Goal: Use online tool/utility

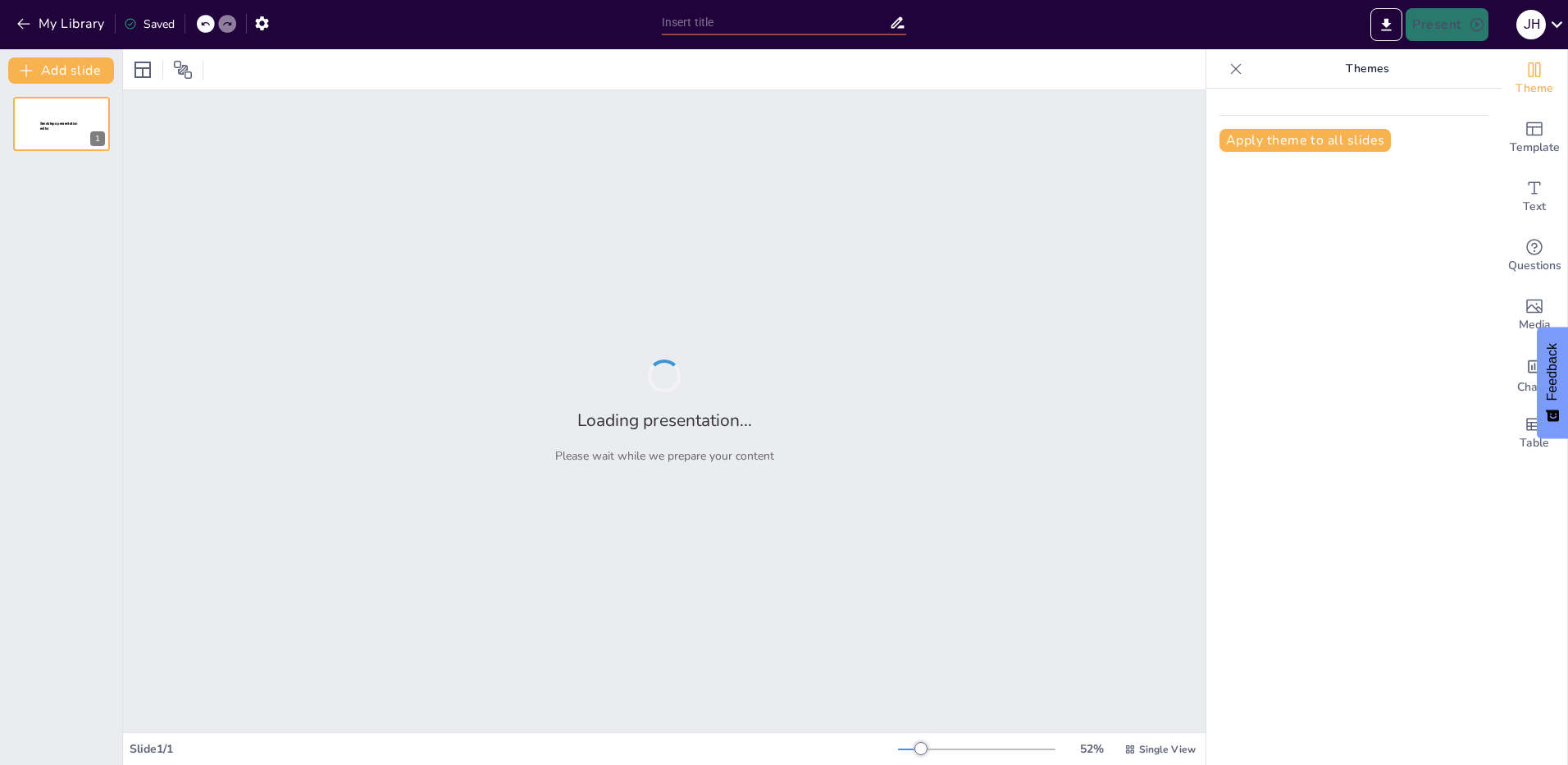
type input "Gestión Integral de Residuos Sólidos: Un Enfoque Sostenible para Churubamba"
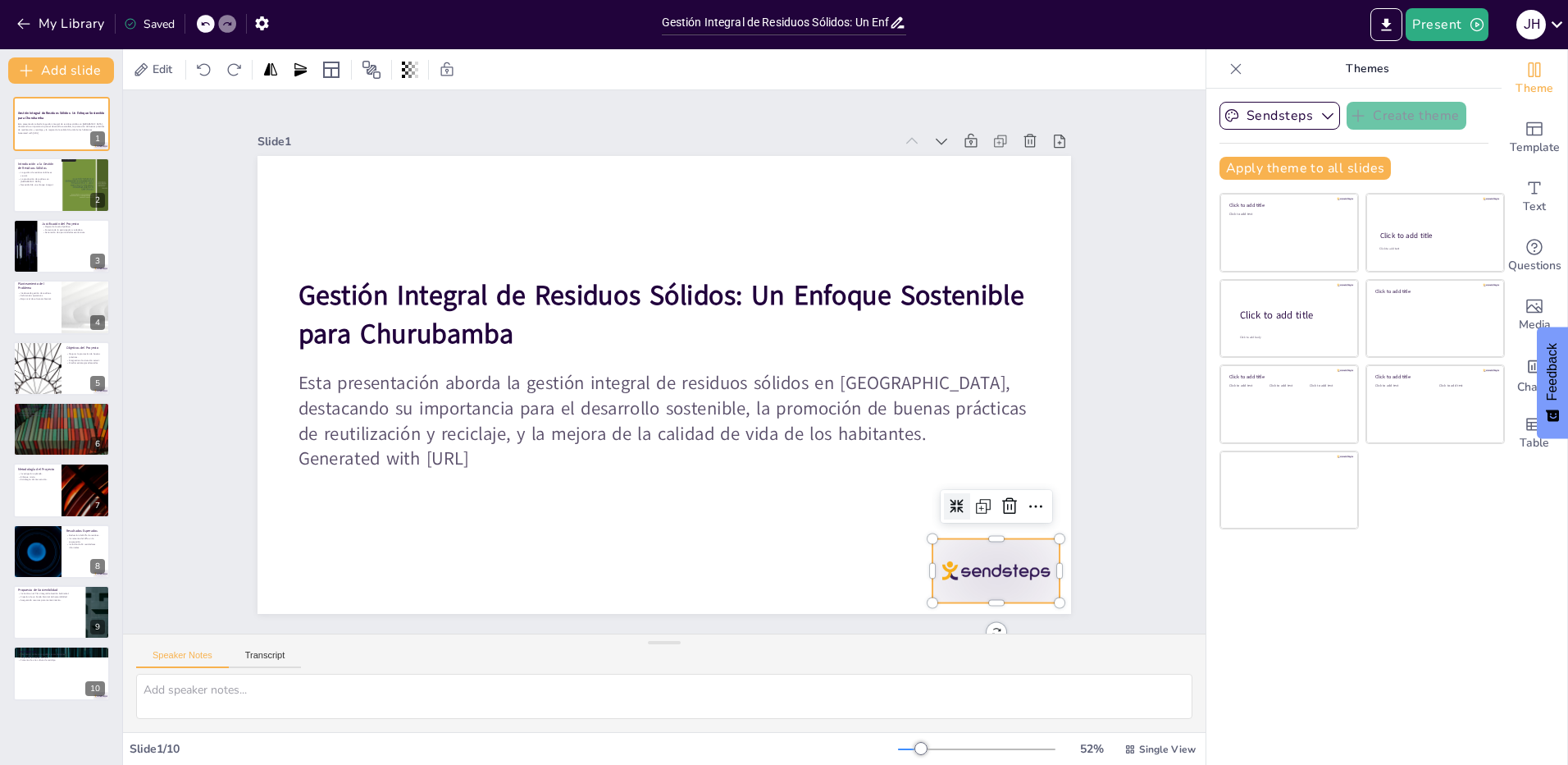
click at [364, 551] on div at bounding box center [301, 508] width 127 height 140
click at [1073, 396] on div "Slide 1 Gestión Integral de Residuos Sólidos: Un Enfoque Sostenible para Churub…" at bounding box center [664, 361] width 889 height 1036
click at [48, 191] on div at bounding box center [62, 185] width 99 height 56
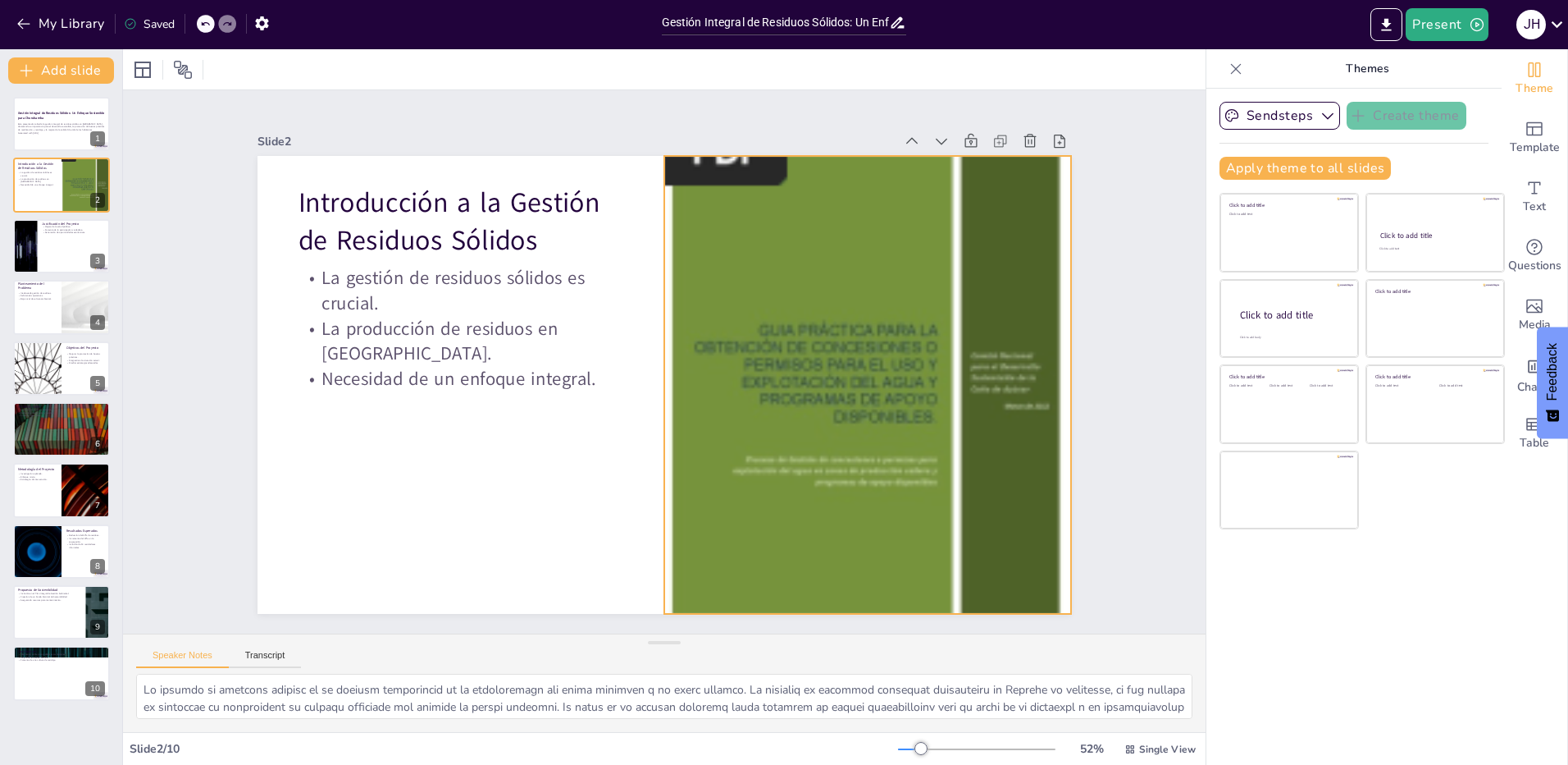
click at [789, 422] on div at bounding box center [486, 463] width 647 height 677
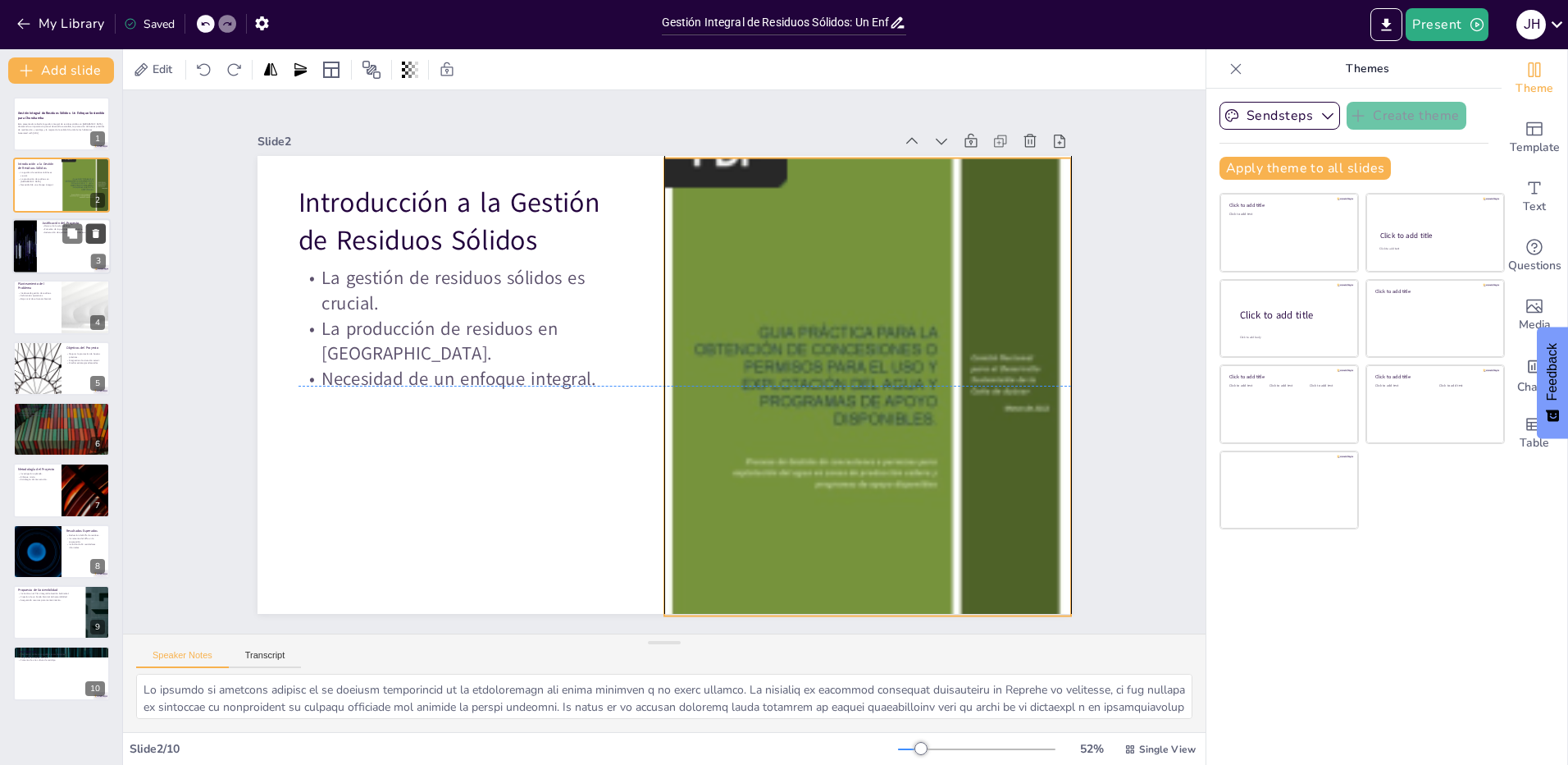
click at [92, 234] on icon at bounding box center [96, 233] width 12 height 12
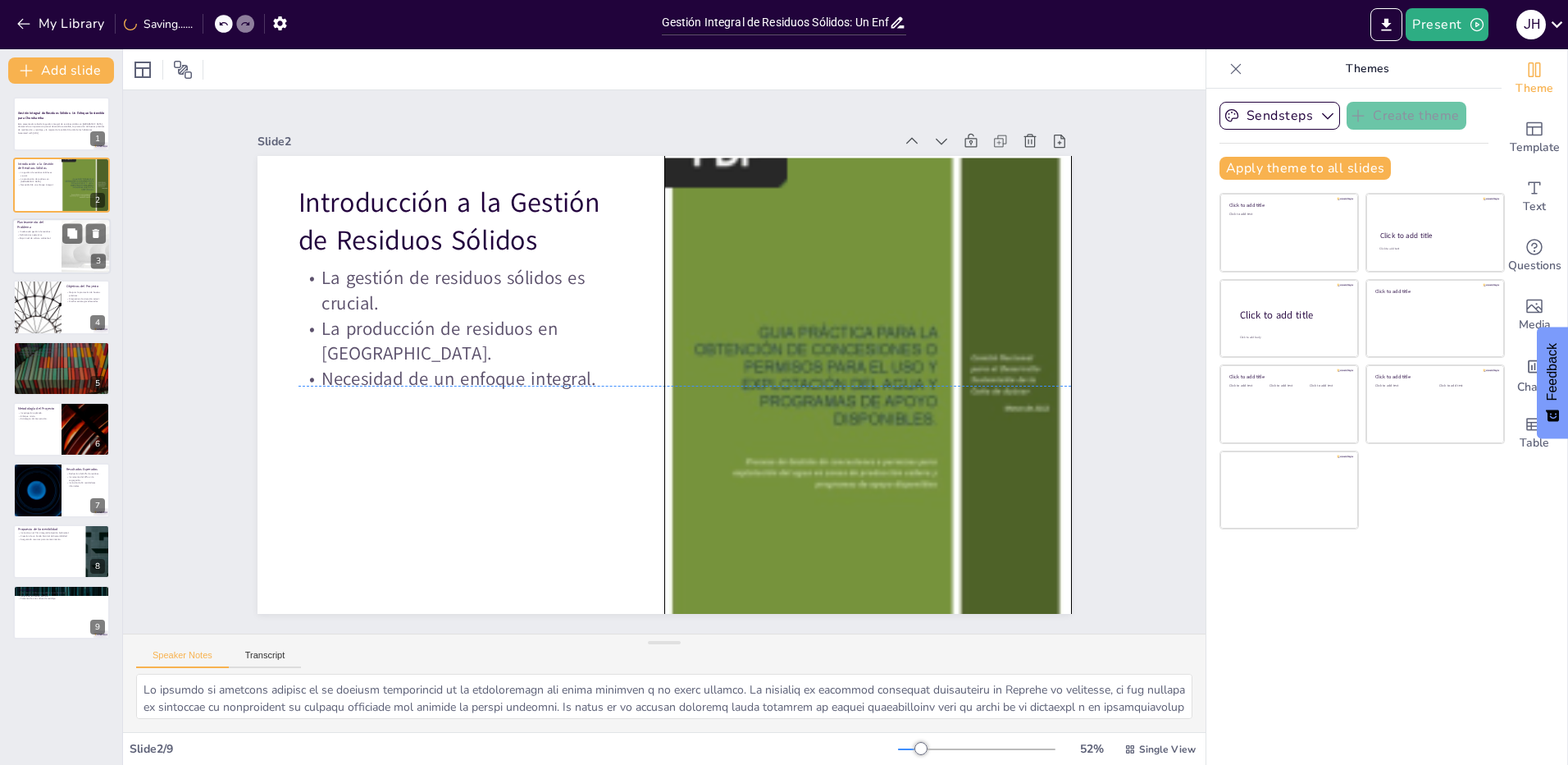
click at [52, 240] on div "Inadecuada gestión de residuos. Deficiencias operativas. Bajo nivel de cultura …" at bounding box center [37, 234] width 39 height 12
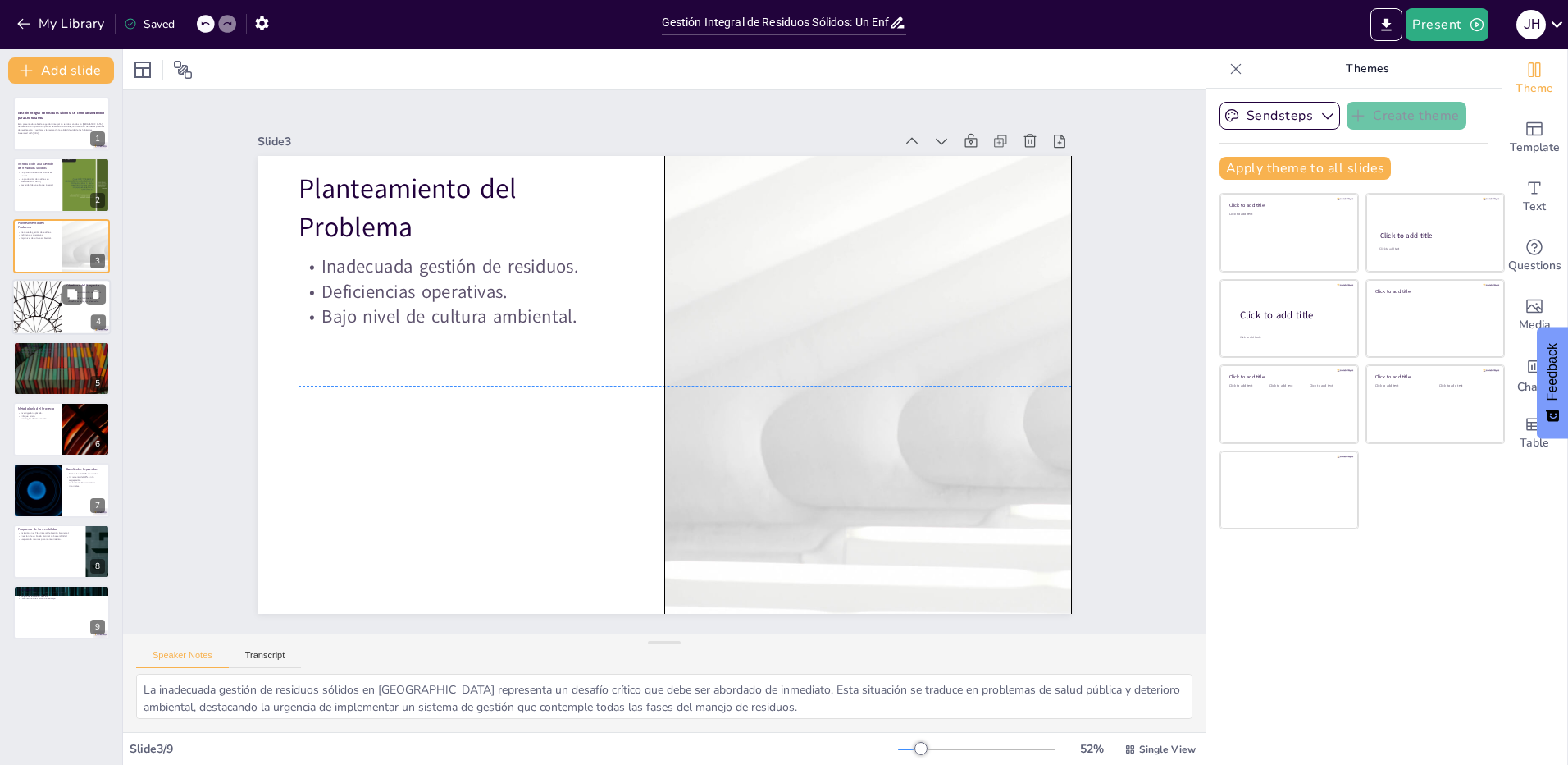
click at [43, 315] on div at bounding box center [37, 307] width 99 height 56
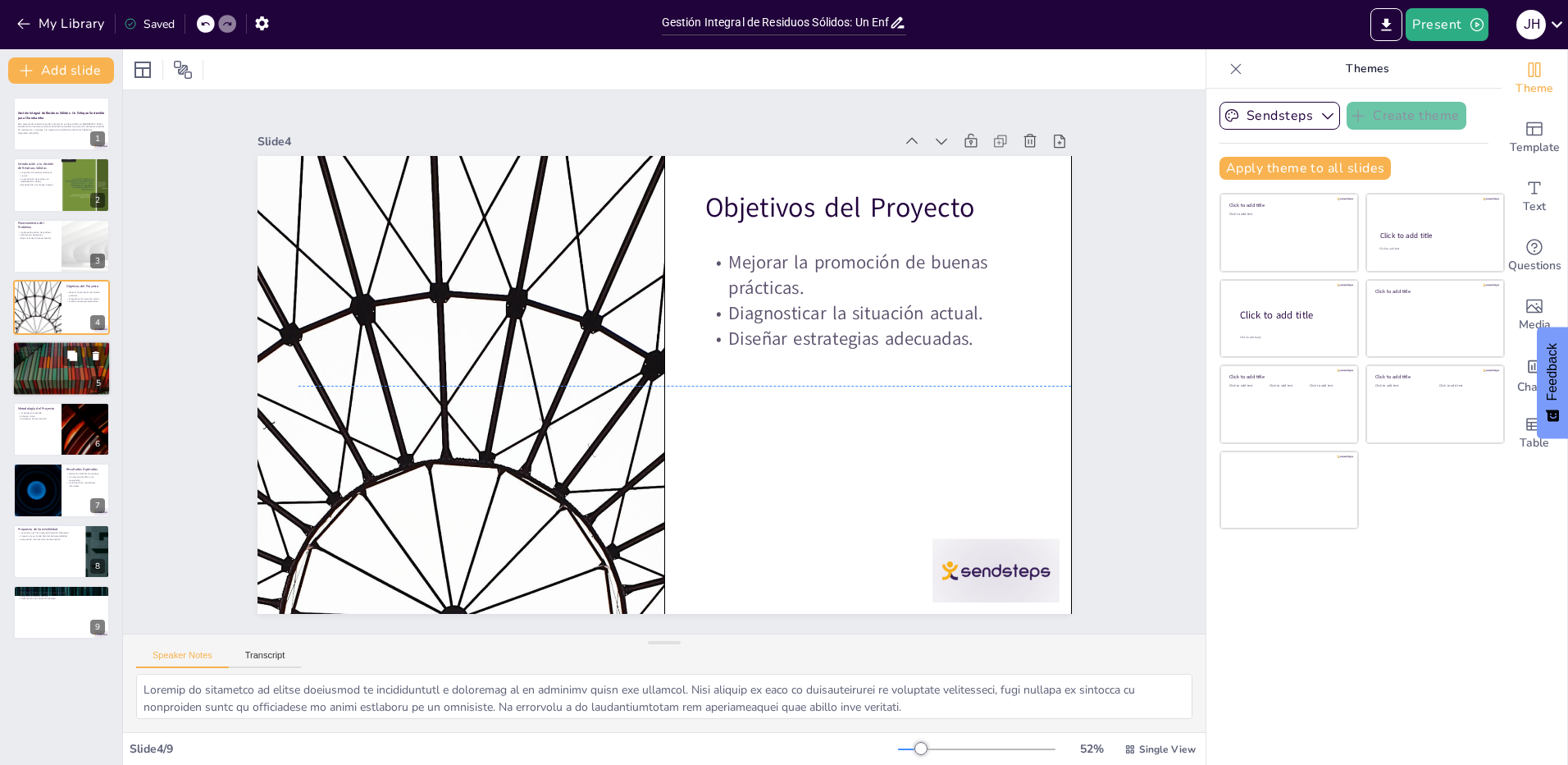
click at [56, 364] on div at bounding box center [62, 368] width 99 height 56
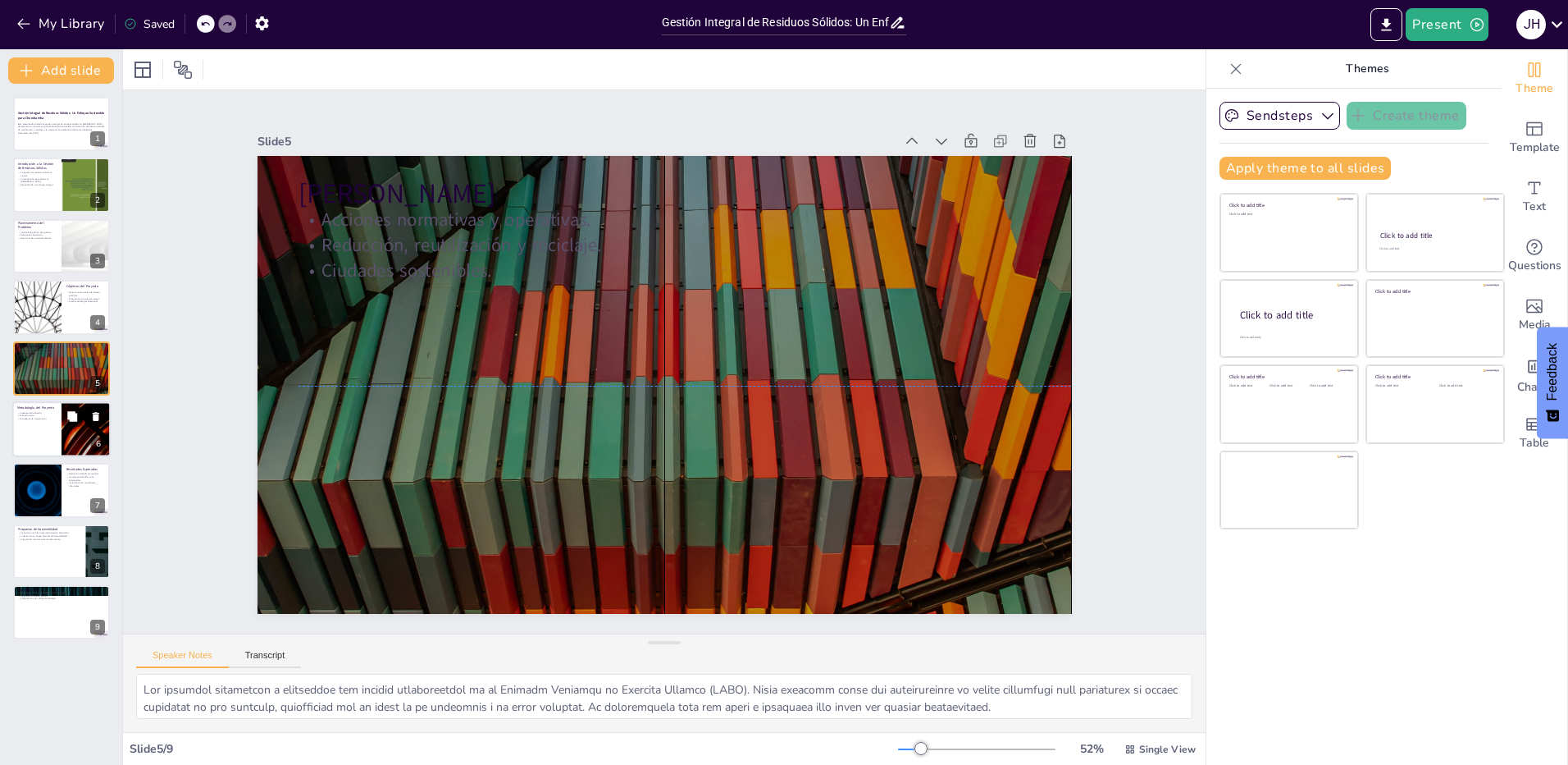
drag, startPoint x: 26, startPoint y: 418, endPoint x: 58, endPoint y: 420, distance: 32.1
click at [27, 418] on p "Estrategias de intervención." at bounding box center [37, 418] width 39 height 4
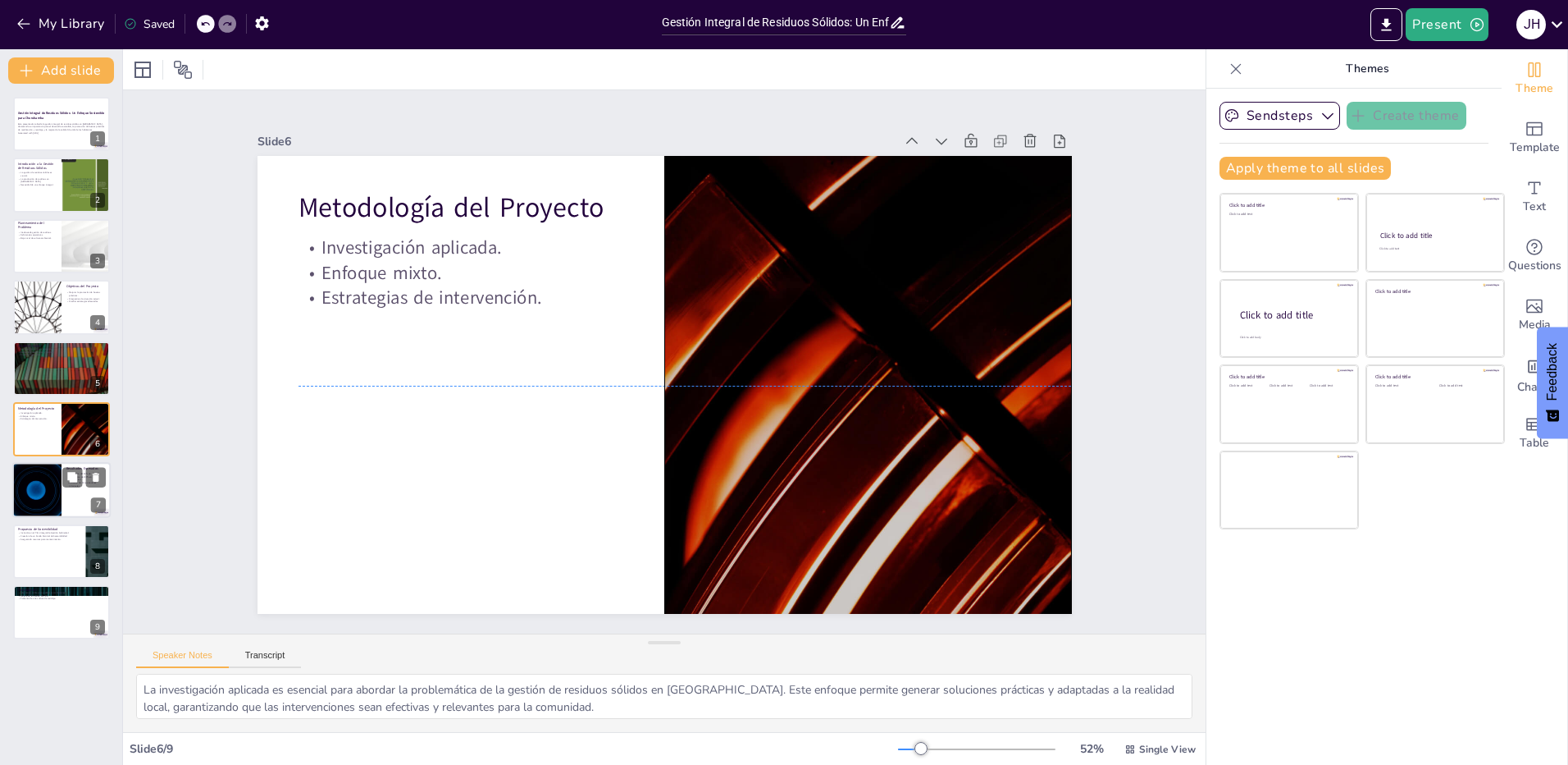
click at [34, 502] on div at bounding box center [37, 490] width 99 height 56
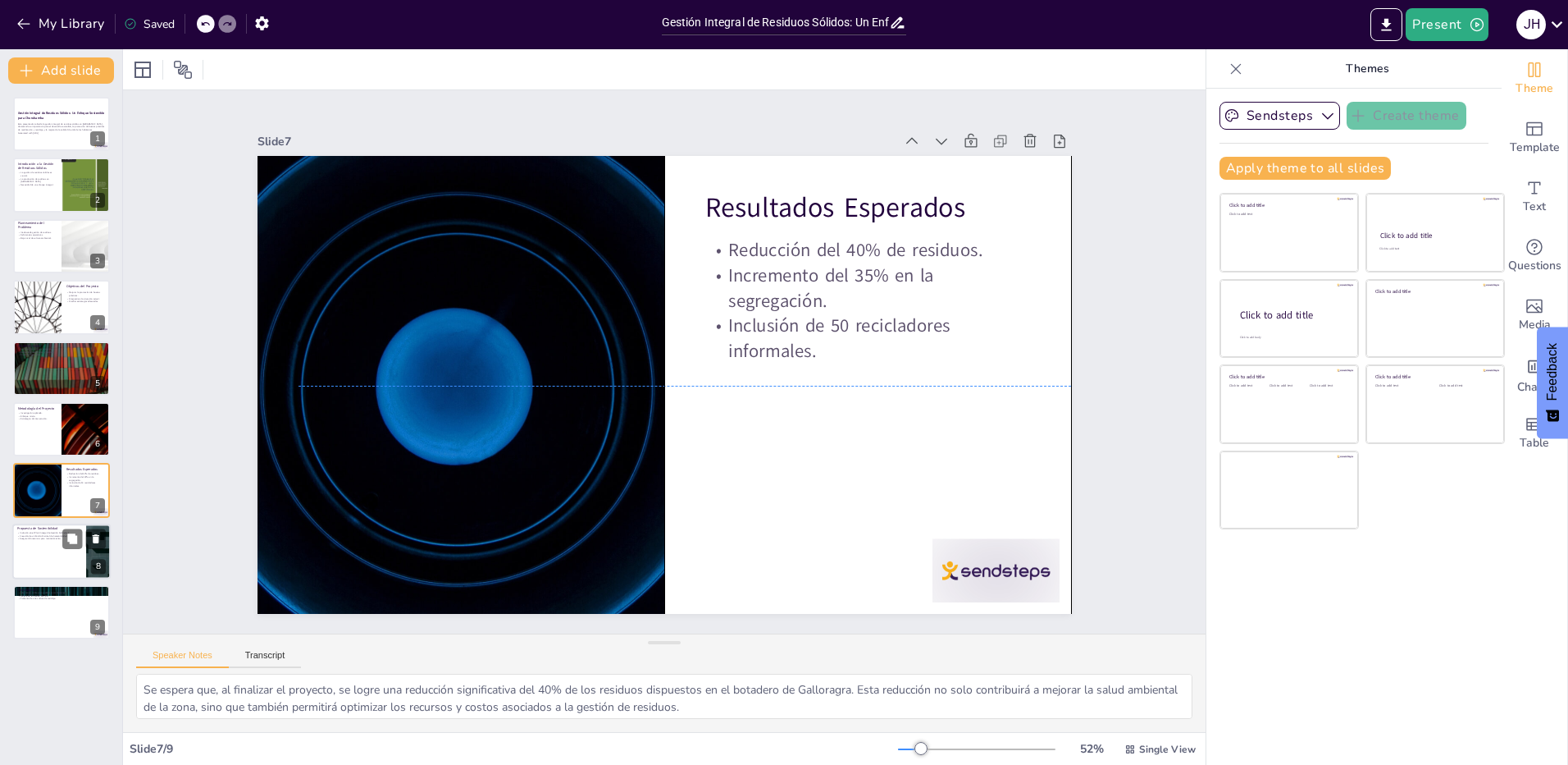
click at [45, 558] on div at bounding box center [62, 551] width 99 height 56
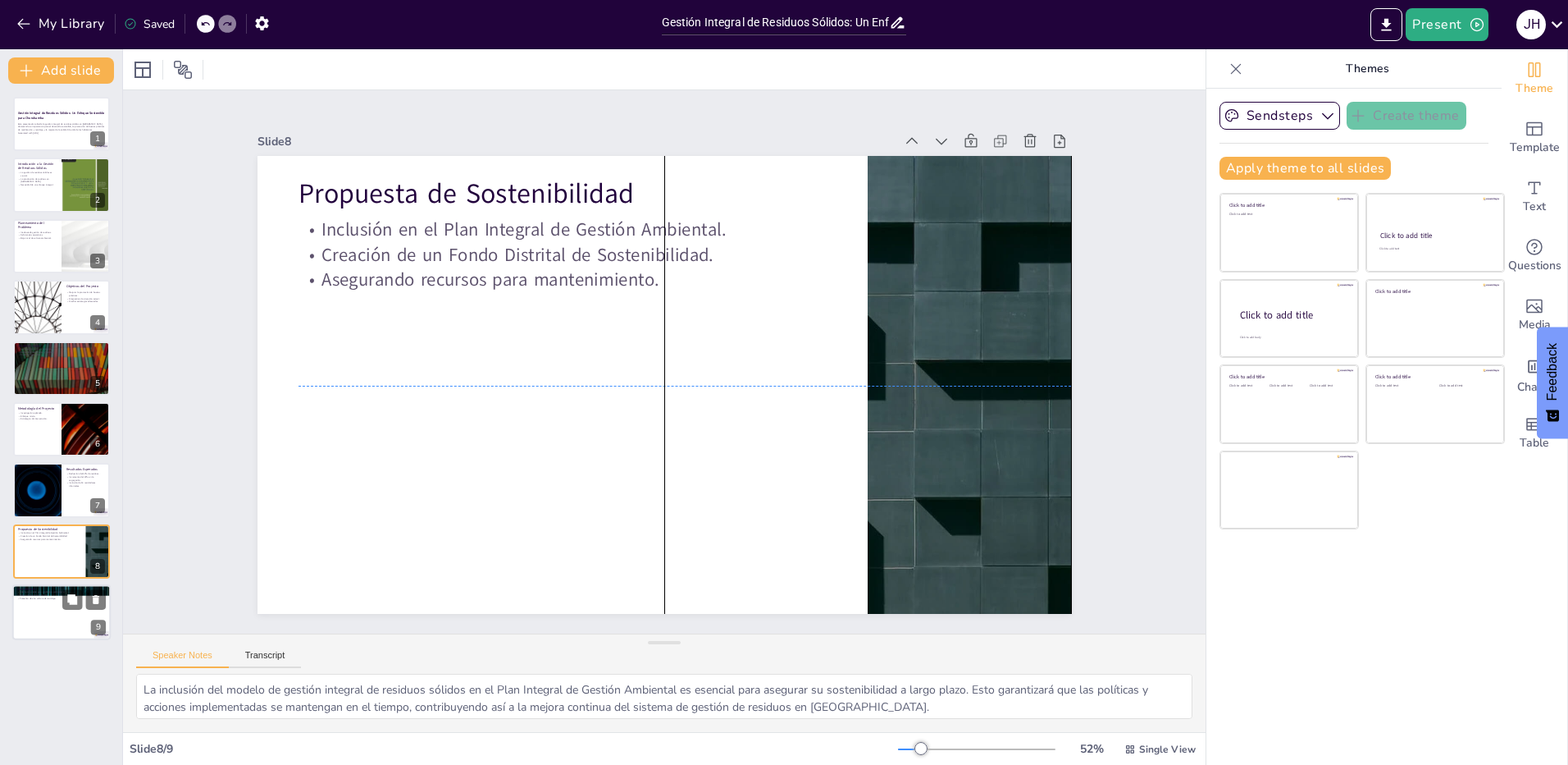
click at [24, 624] on div at bounding box center [62, 612] width 99 height 56
type textarea "El proyecto representa una alternativa viable para abordar los problemas ambien…"
